Goal: Navigation & Orientation: Find specific page/section

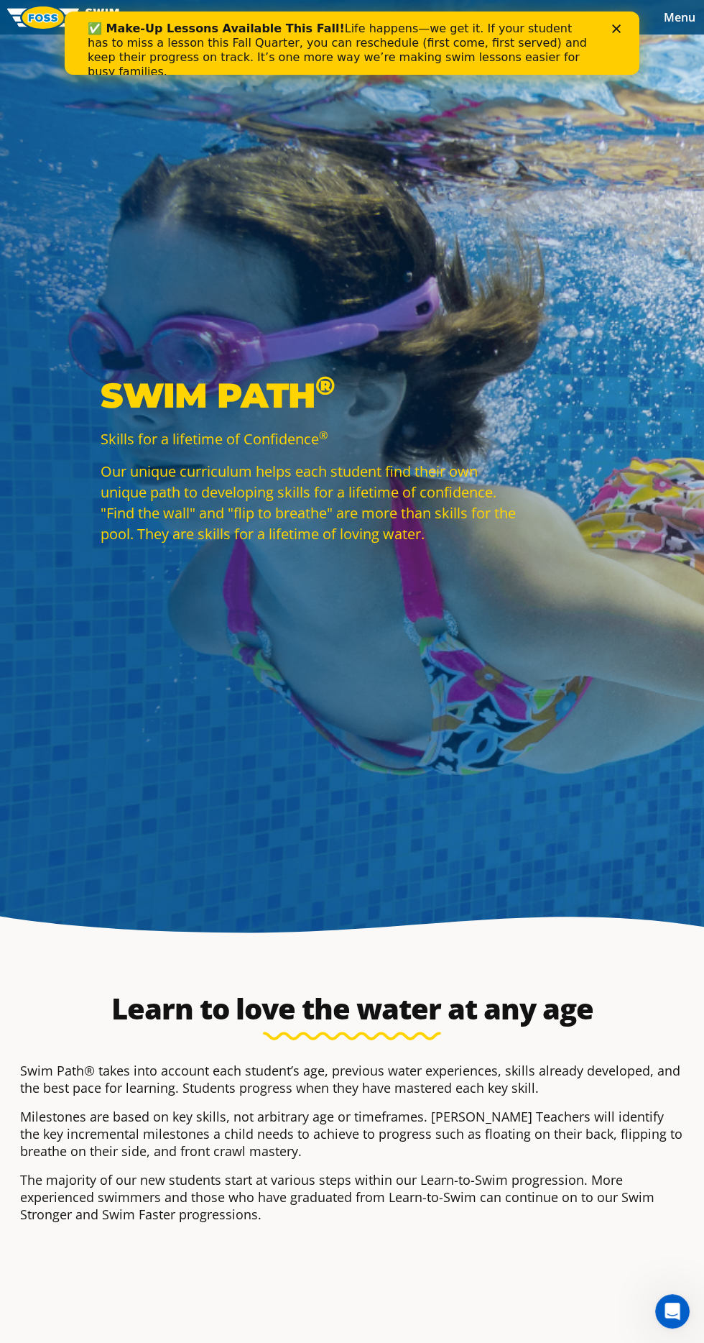
click at [621, 11] on div "Menu 2025 Calendar Schools Swim Path® Program About [PERSON_NAME] Swim Like [PE…" at bounding box center [352, 17] width 704 height 34
click at [608, 20] on div "✅ Make-Up Lessons Available This Fall! Life happens—we get it. If your student …" at bounding box center [352, 50] width 529 height 66
click at [616, 27] on polygon "Close" at bounding box center [616, 28] width 9 height 9
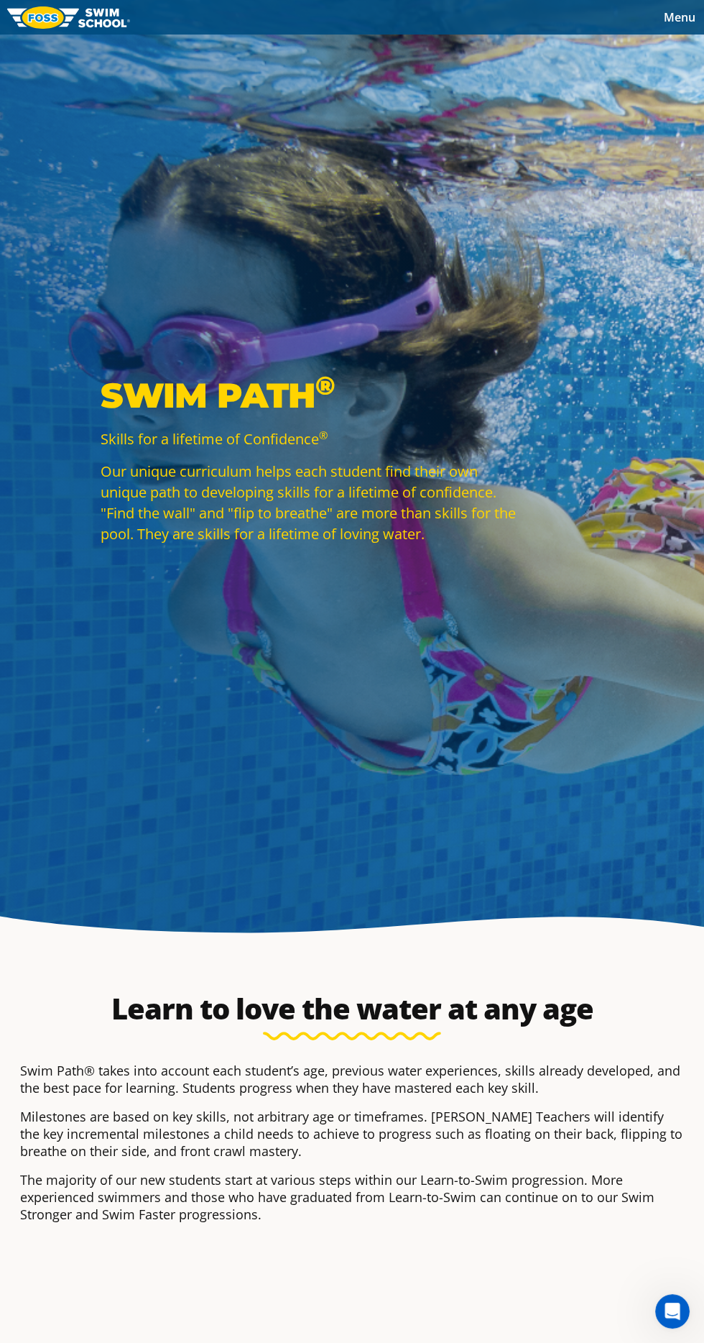
click at [618, 18] on div "Menu 2025 Calendar Schools Swim Path® Program About FOSS Swim Like Regan Blog C…" at bounding box center [352, 17] width 704 height 34
click at [668, 11] on span "Menu" at bounding box center [680, 17] width 32 height 16
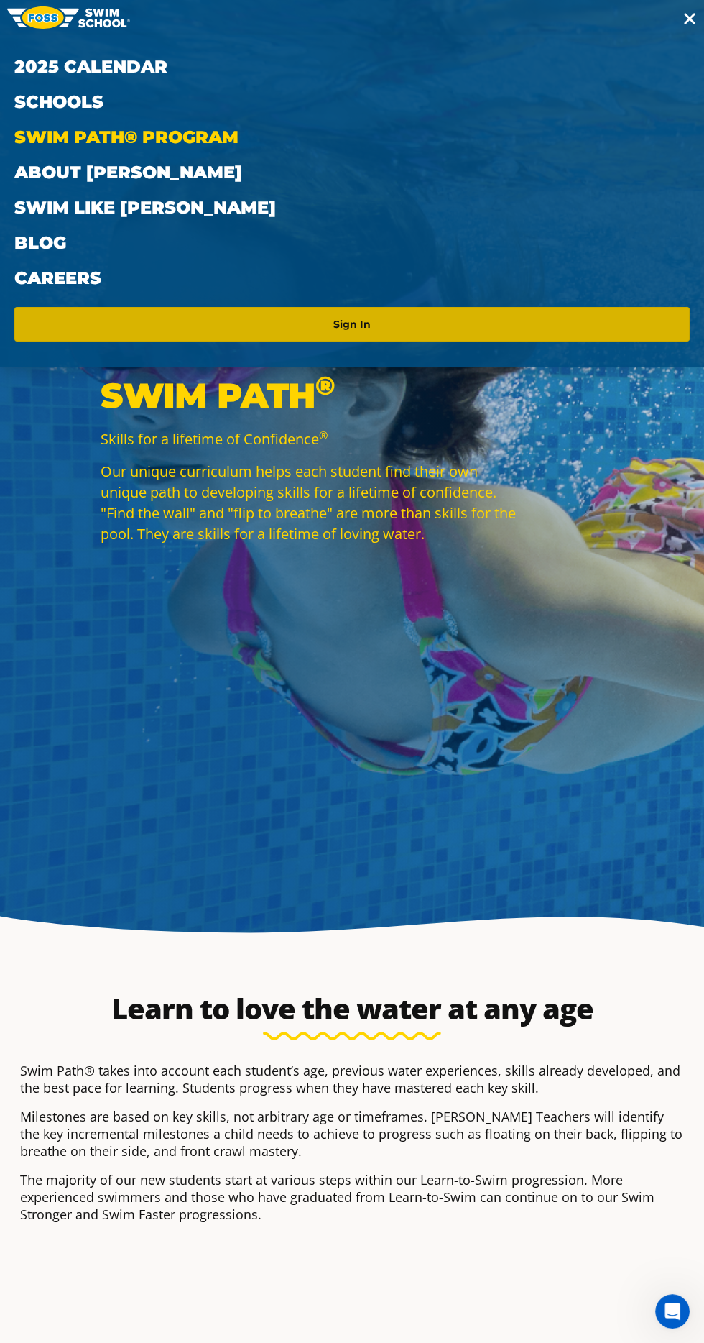
click at [383, 326] on link "Sign In" at bounding box center [352, 324] width 664 height 23
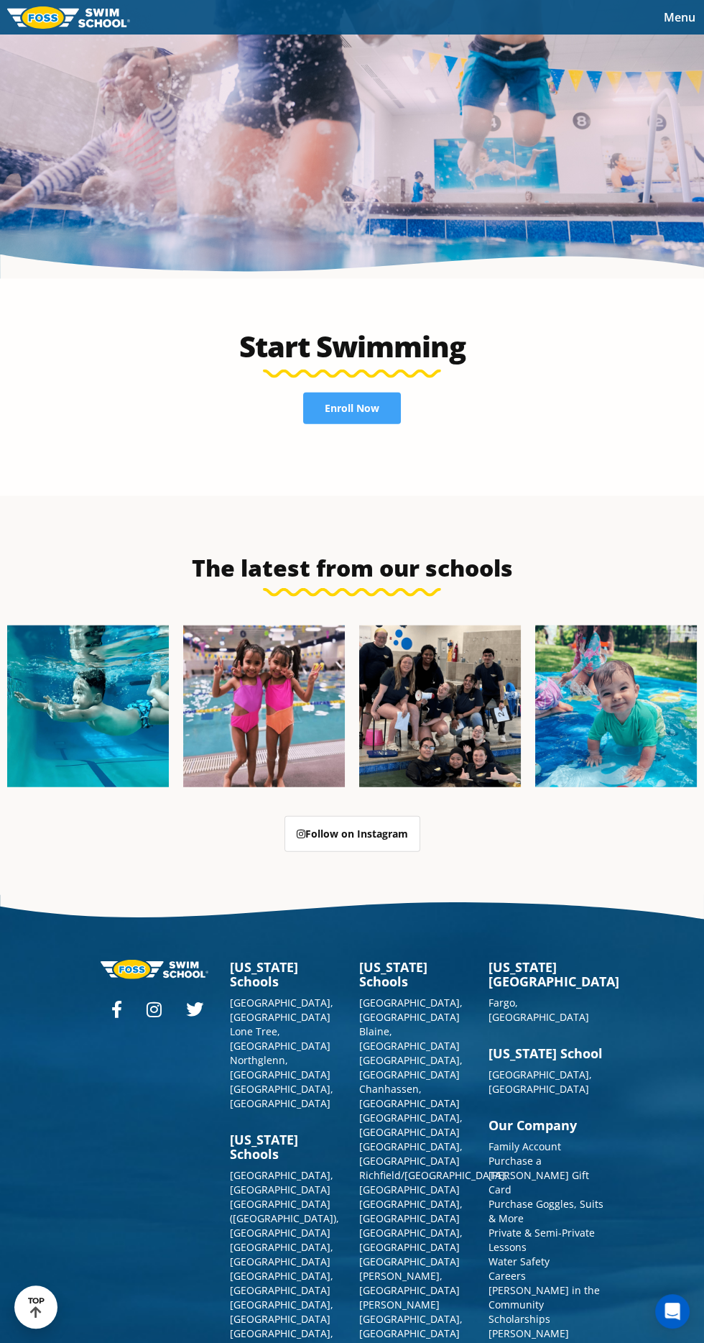
scroll to position [5156, 0]
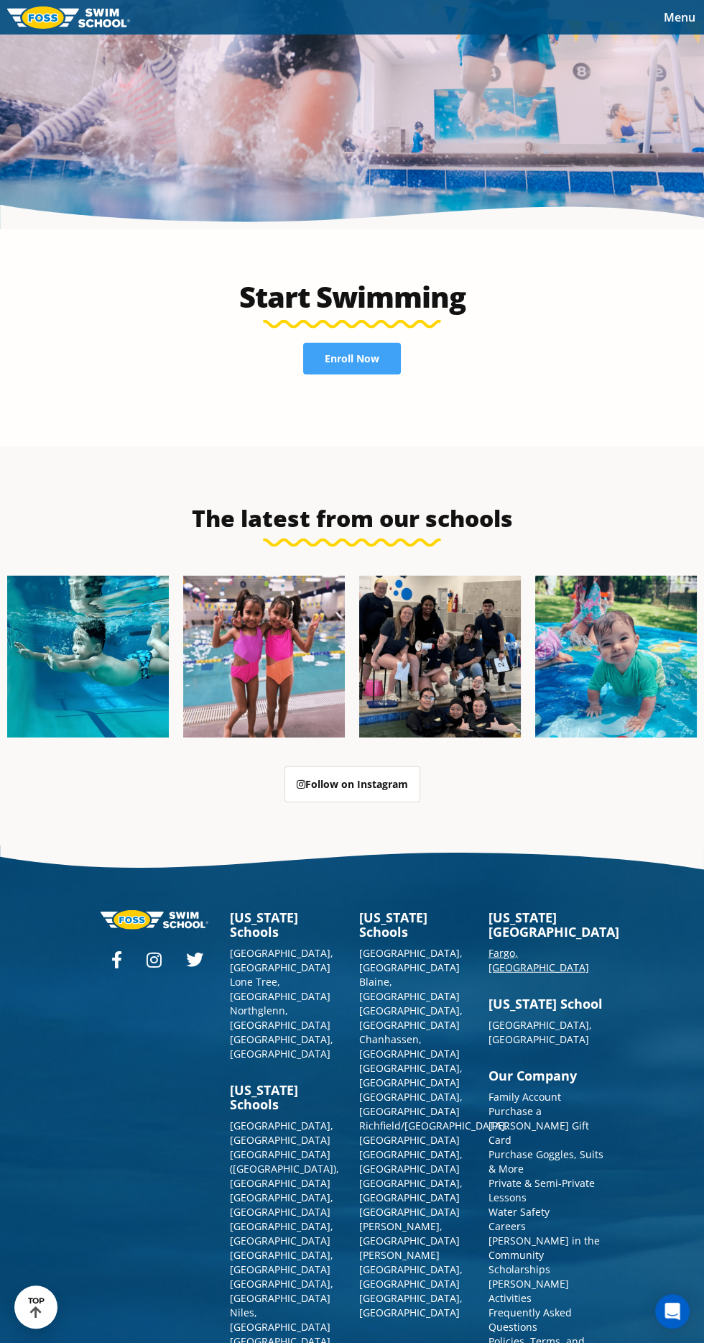
click at [520, 974] on link "Fargo, [GEOGRAPHIC_DATA]" at bounding box center [539, 960] width 101 height 28
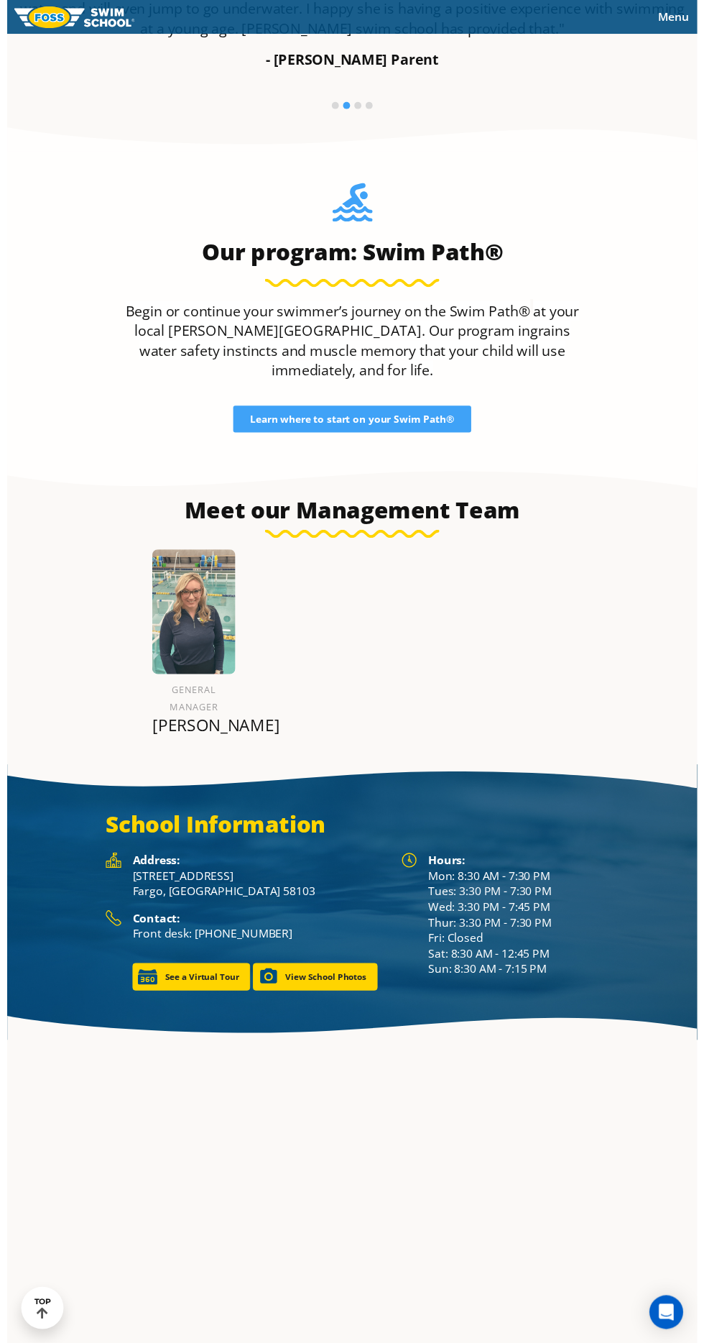
scroll to position [1803, 0]
